Goal: Navigation & Orientation: Find specific page/section

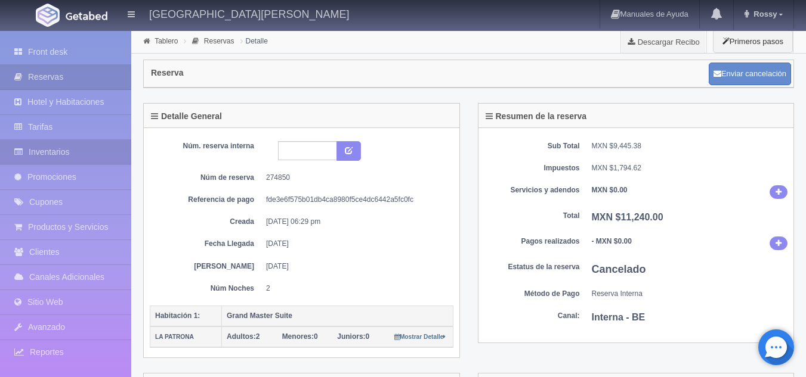
click at [88, 158] on link "Inventarios" at bounding box center [65, 152] width 131 height 24
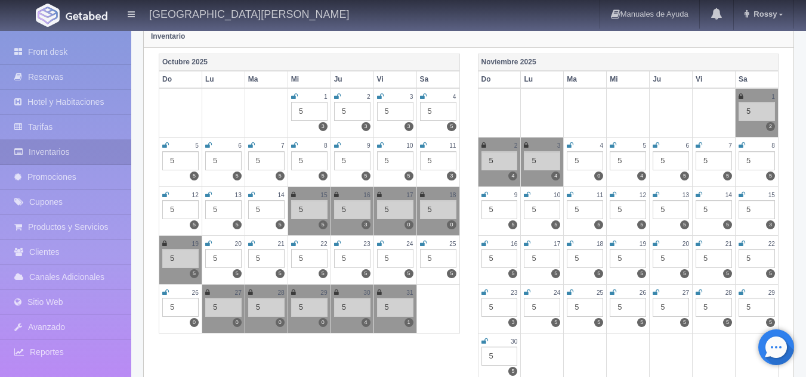
scroll to position [183, 0]
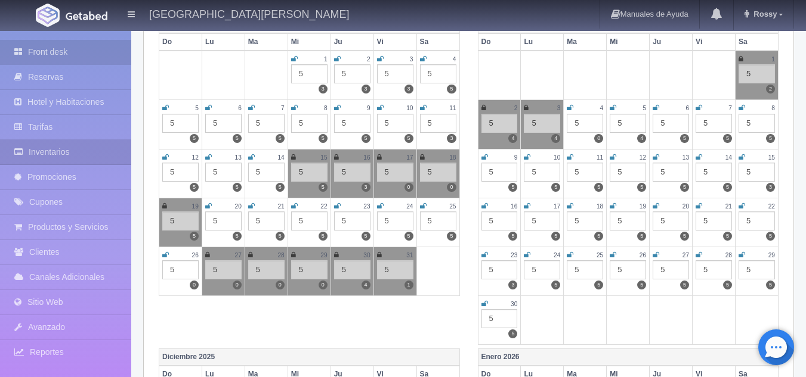
click at [56, 59] on link "Front desk" at bounding box center [65, 52] width 131 height 24
